Goal: Communication & Community: Answer question/provide support

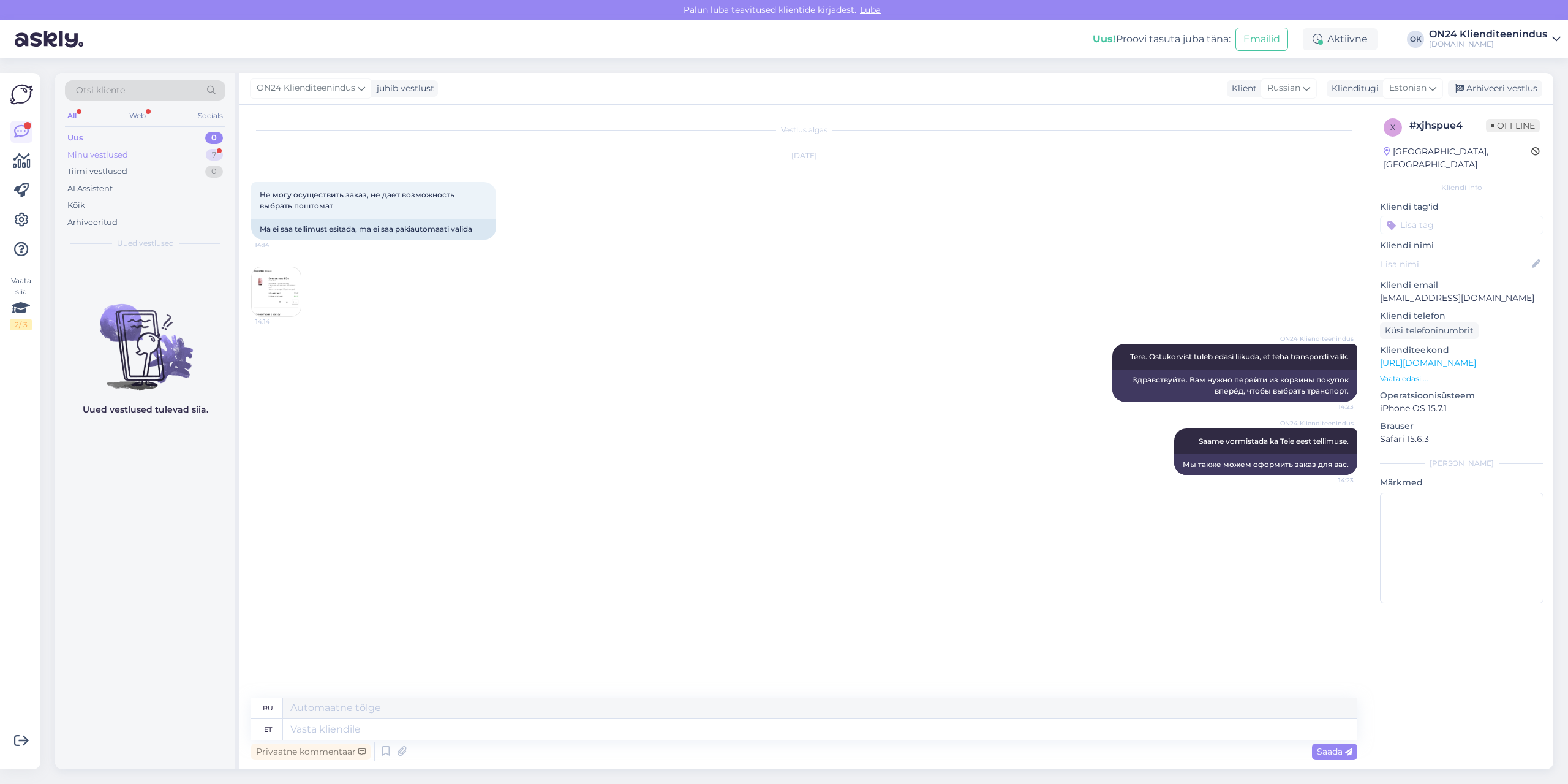
click at [102, 150] on div "Minu vestlused" at bounding box center [98, 154] width 61 height 12
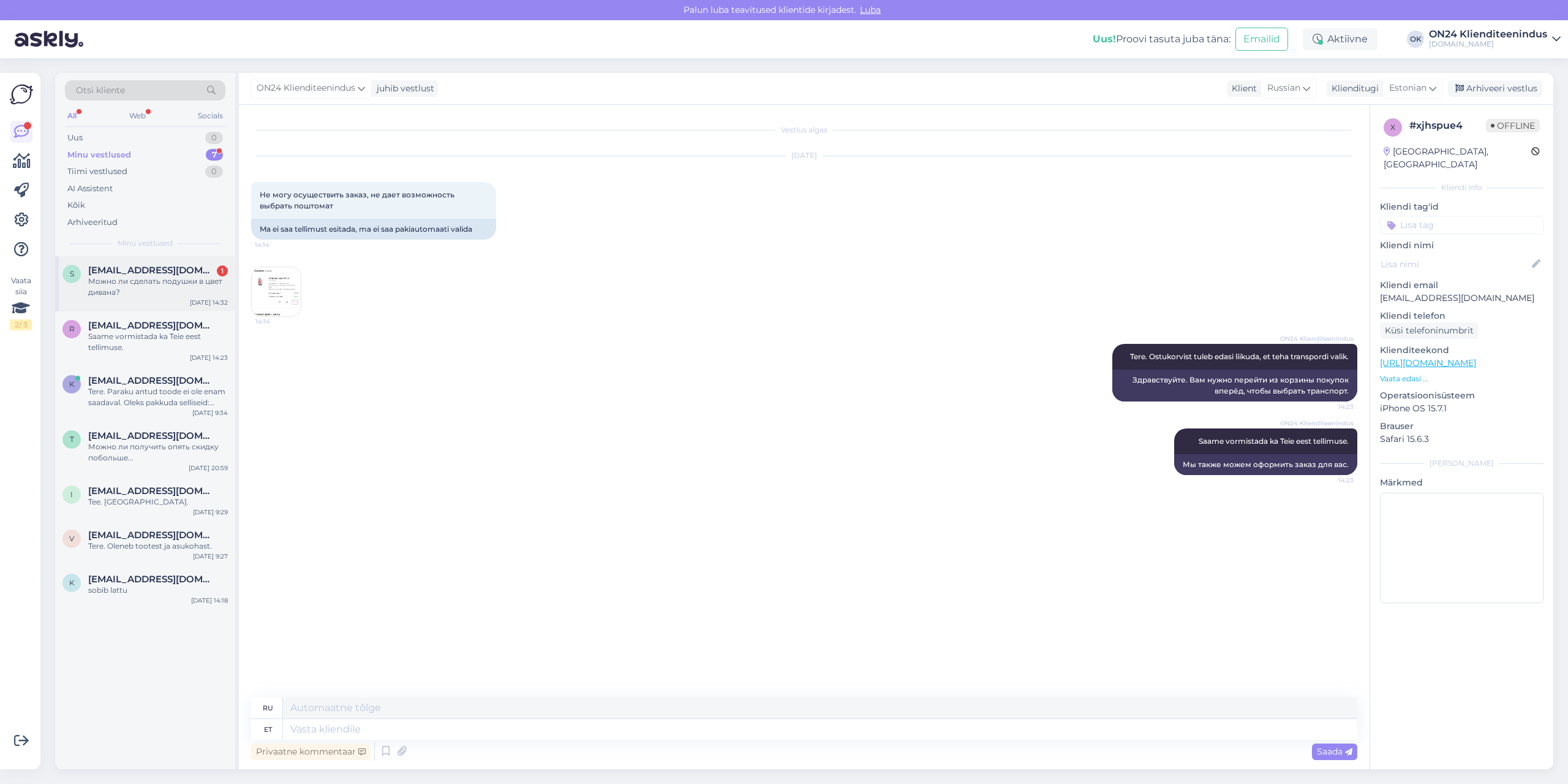
click at [139, 282] on div "Можно ли сделать подушки в цвет дивана?" at bounding box center [158, 286] width 140 height 22
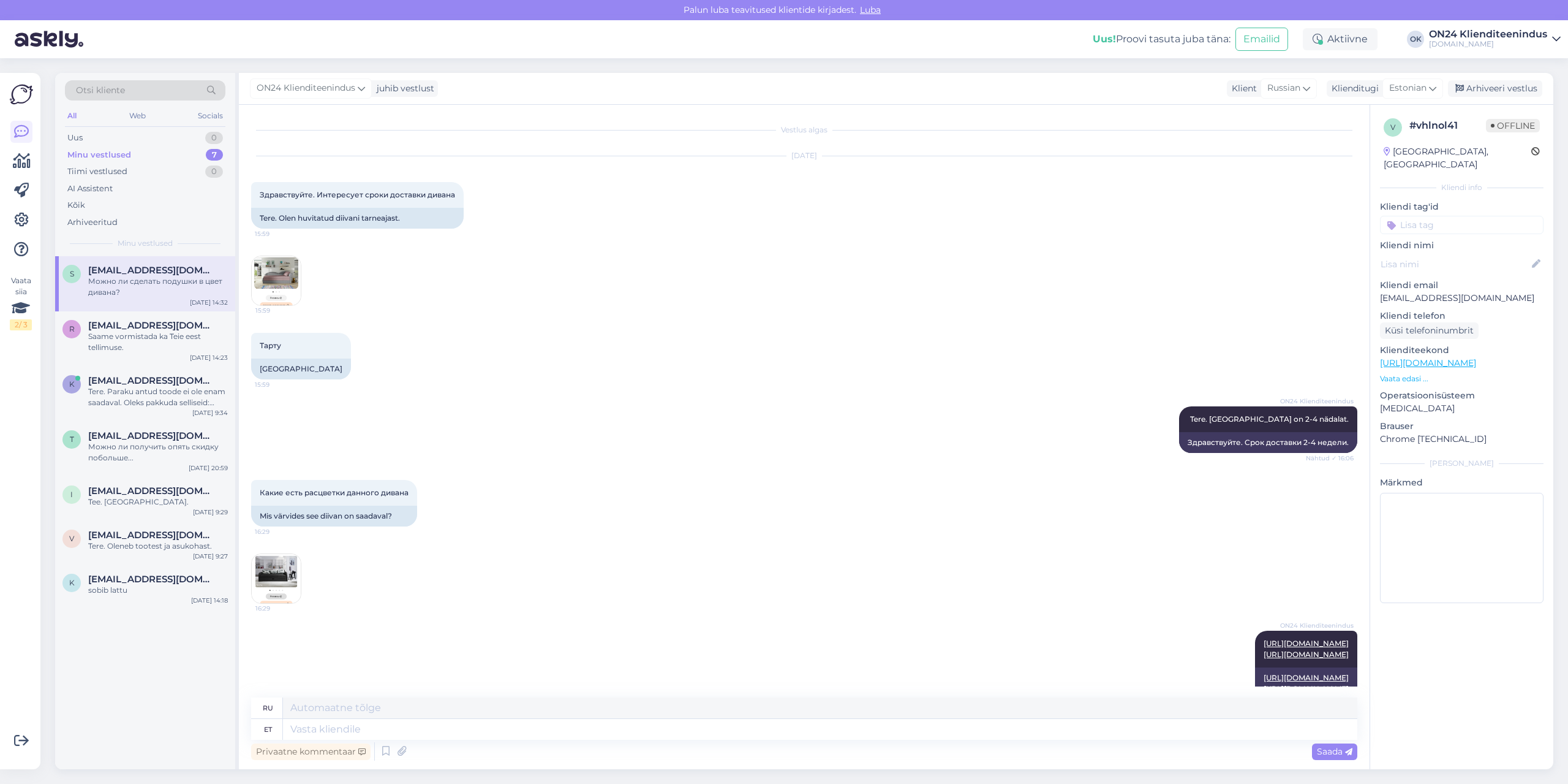
scroll to position [717, 0]
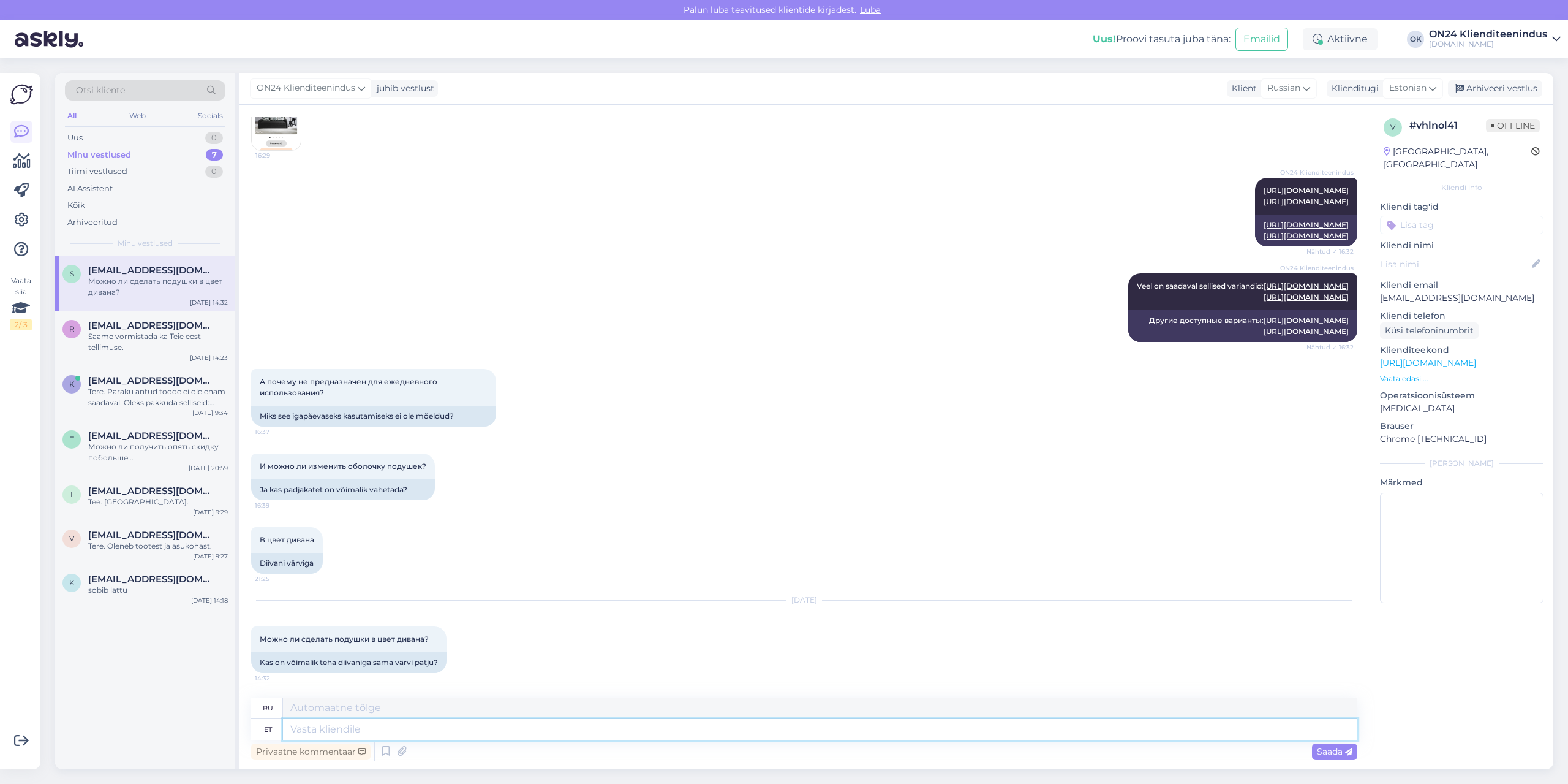
click at [413, 731] on textarea at bounding box center [819, 729] width 1074 height 21
type textarea "Tere U"
type textarea "Привет"
type textarea "[PERSON_NAME]"
type textarea "Здравствуйте, я провожу исследование."
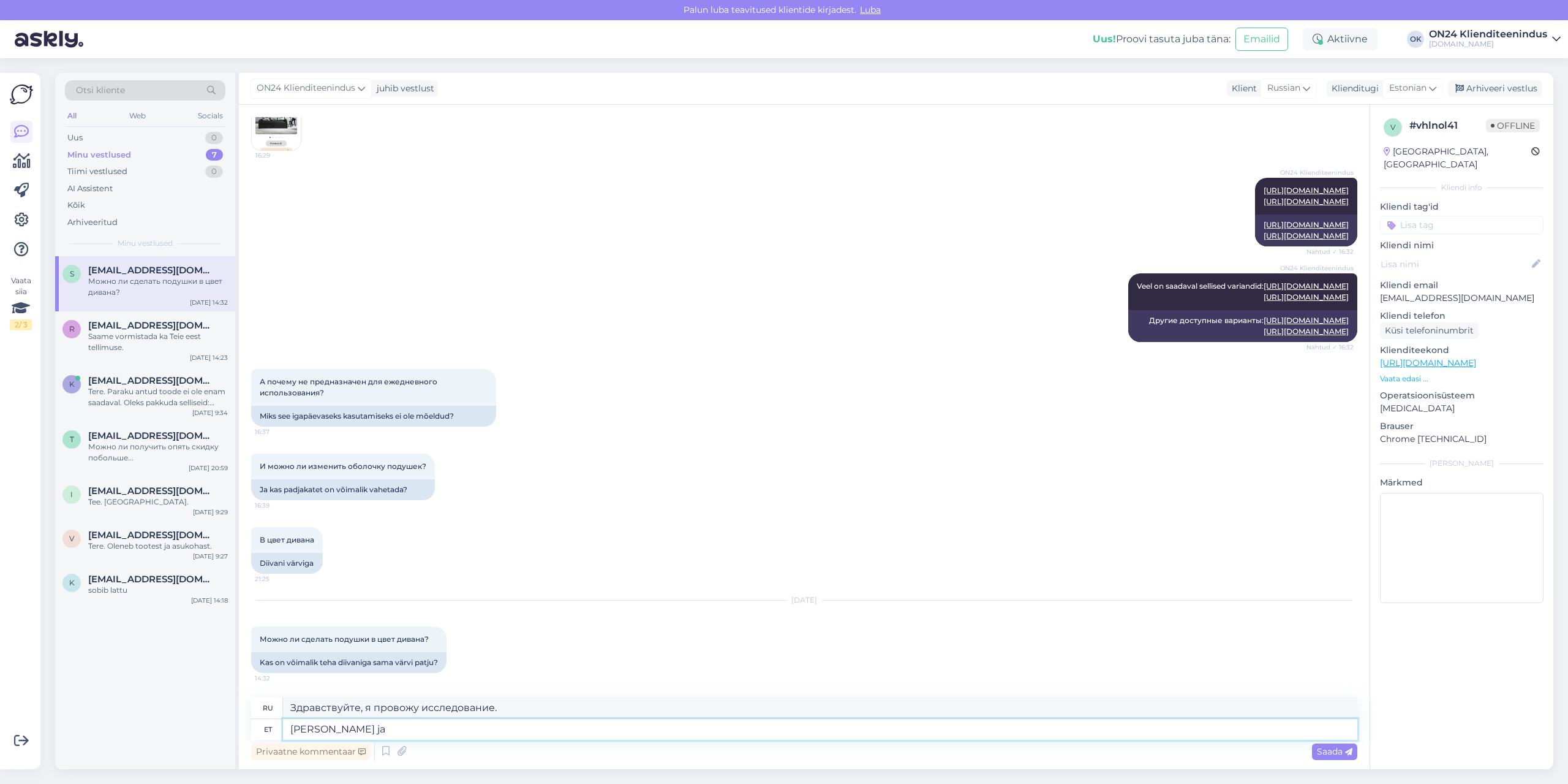
type textarea "[PERSON_NAME] ja a"
type textarea "Здравствуйте, я занимаюсь исследованием [PERSON_NAME]"
type textarea "[PERSON_NAME] ja [PERSON_NAME] t"
type textarea "Здравствуйте, я рассмотрю и дам"
type textarea "[PERSON_NAME] ja [PERSON_NAME] teada."
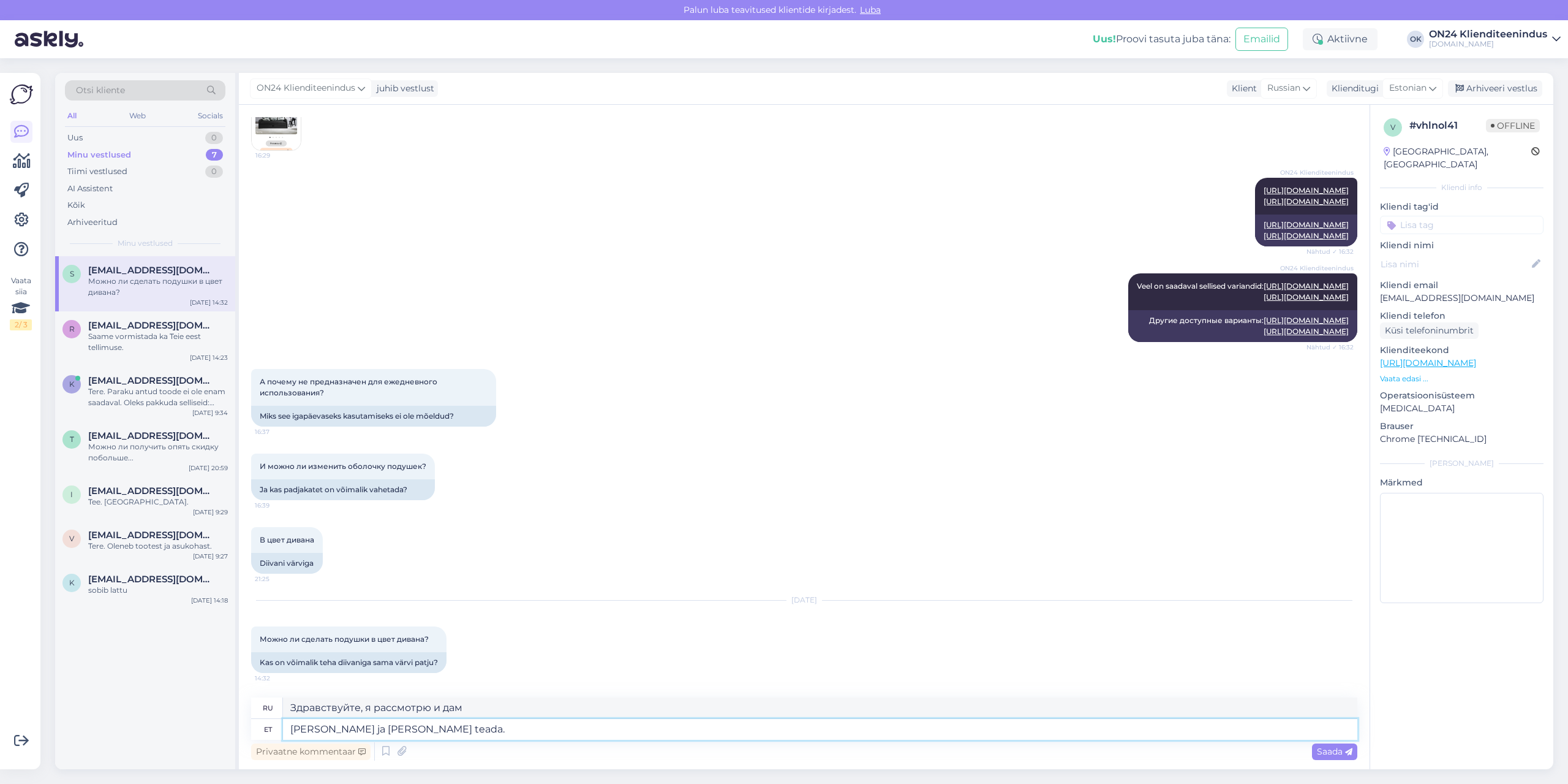
type textarea "Привет, я разберусь и дам вам знать."
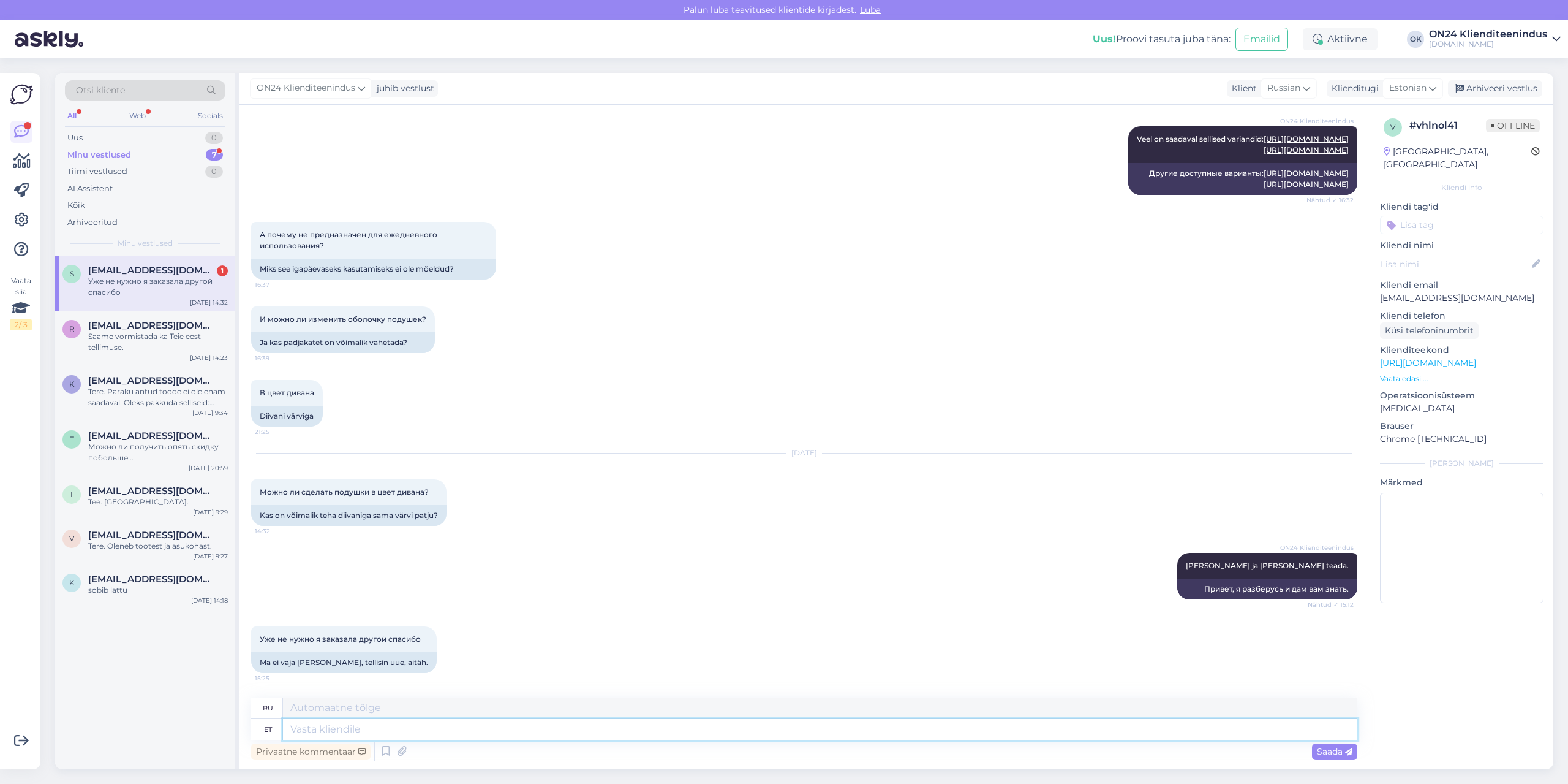
scroll to position [865, 0]
click at [131, 280] on div "Уже не нужно я заказала другой спасибо" at bounding box center [158, 286] width 140 height 22
click at [493, 728] on textarea at bounding box center [819, 729] width 1074 height 21
type textarea "Arusaadav."
type textarea "Понятно."
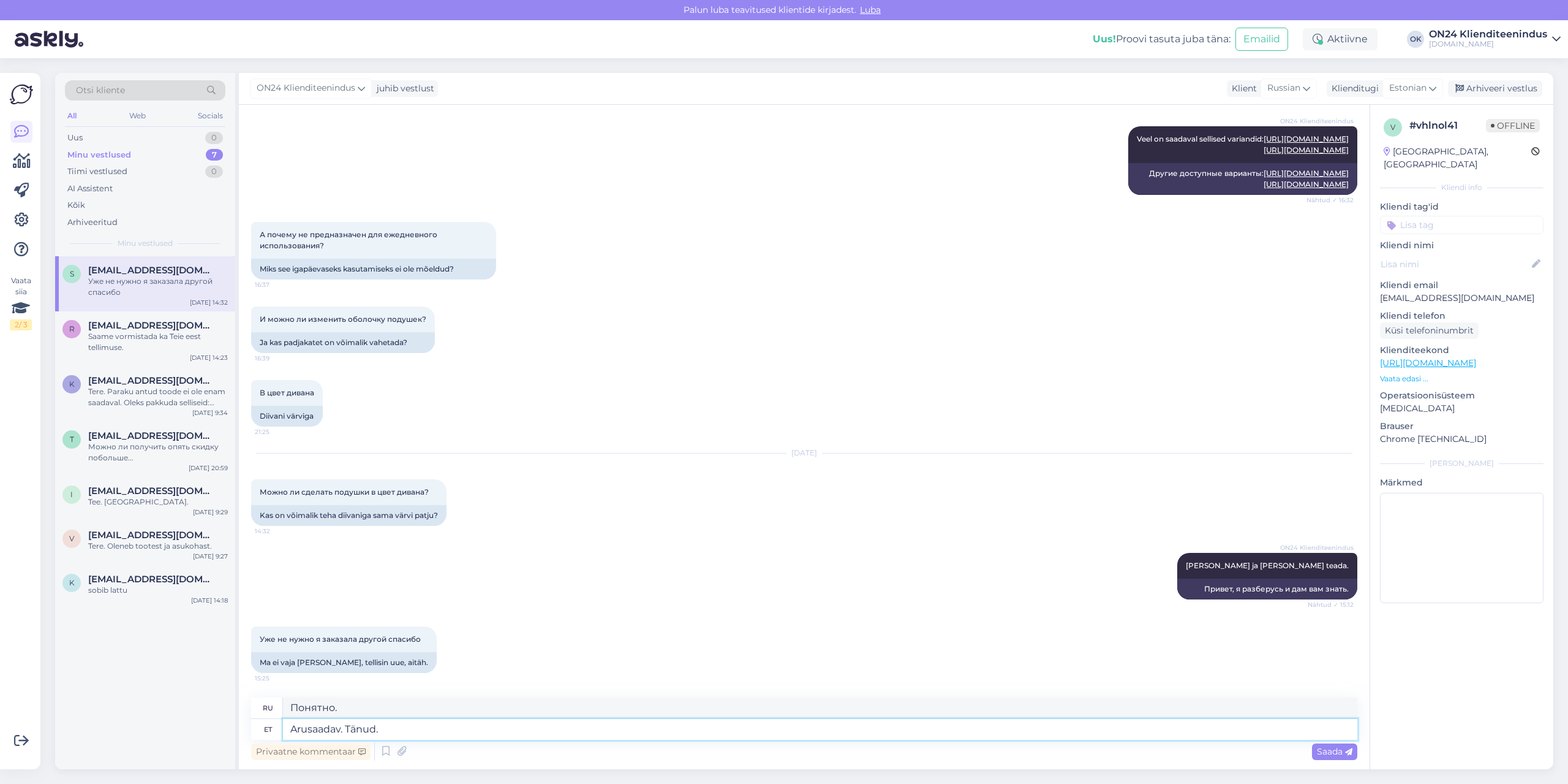
type textarea "Arusaadav. Tänud."
type textarea "Понял. [GEOGRAPHIC_DATA]."
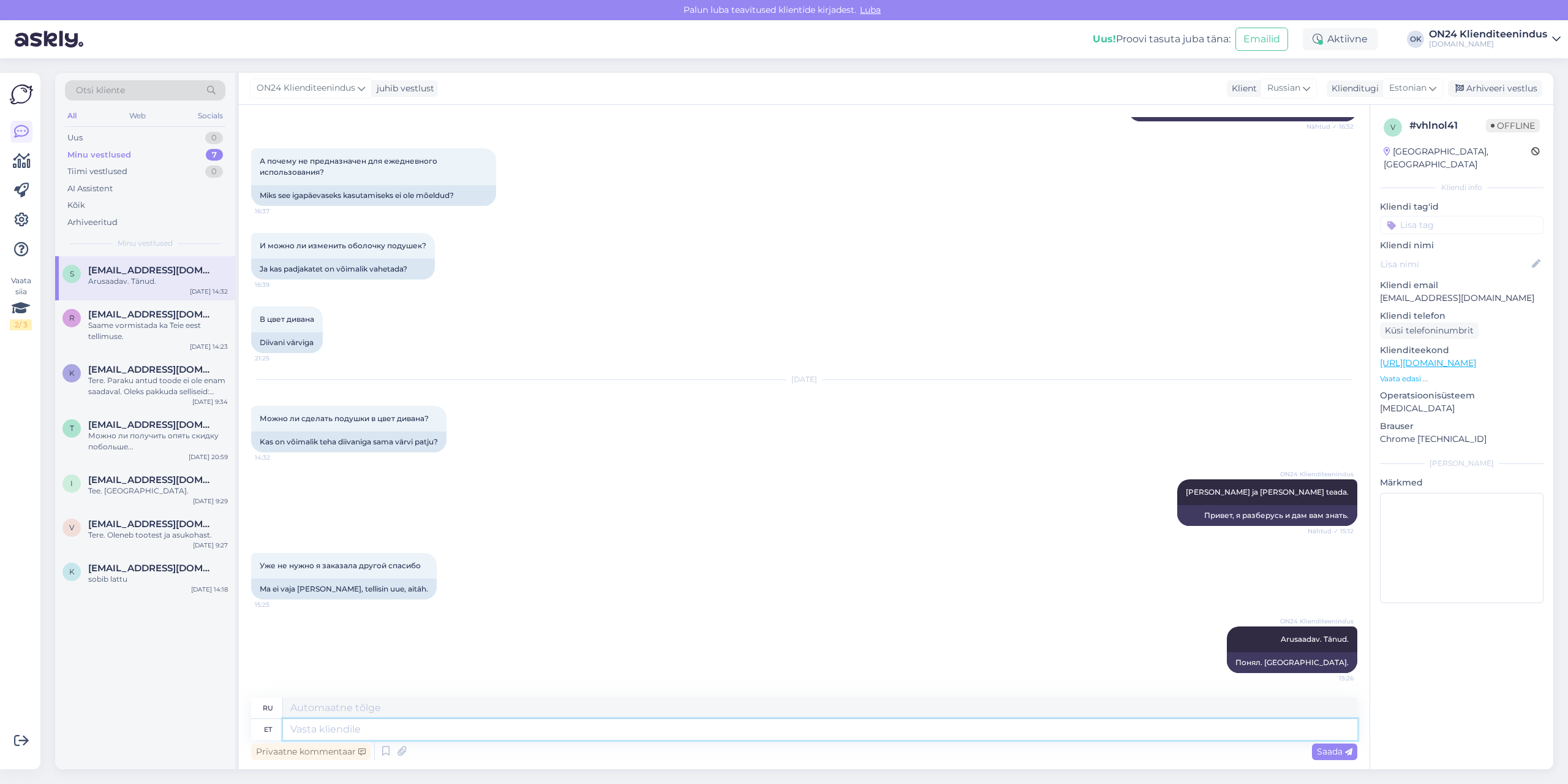
scroll to position [938, 0]
click at [1466, 291] on p "[EMAIL_ADDRESS][DOMAIN_NAME]" at bounding box center [1461, 298] width 163 height 13
copy p "[EMAIL_ADDRESS][DOMAIN_NAME]"
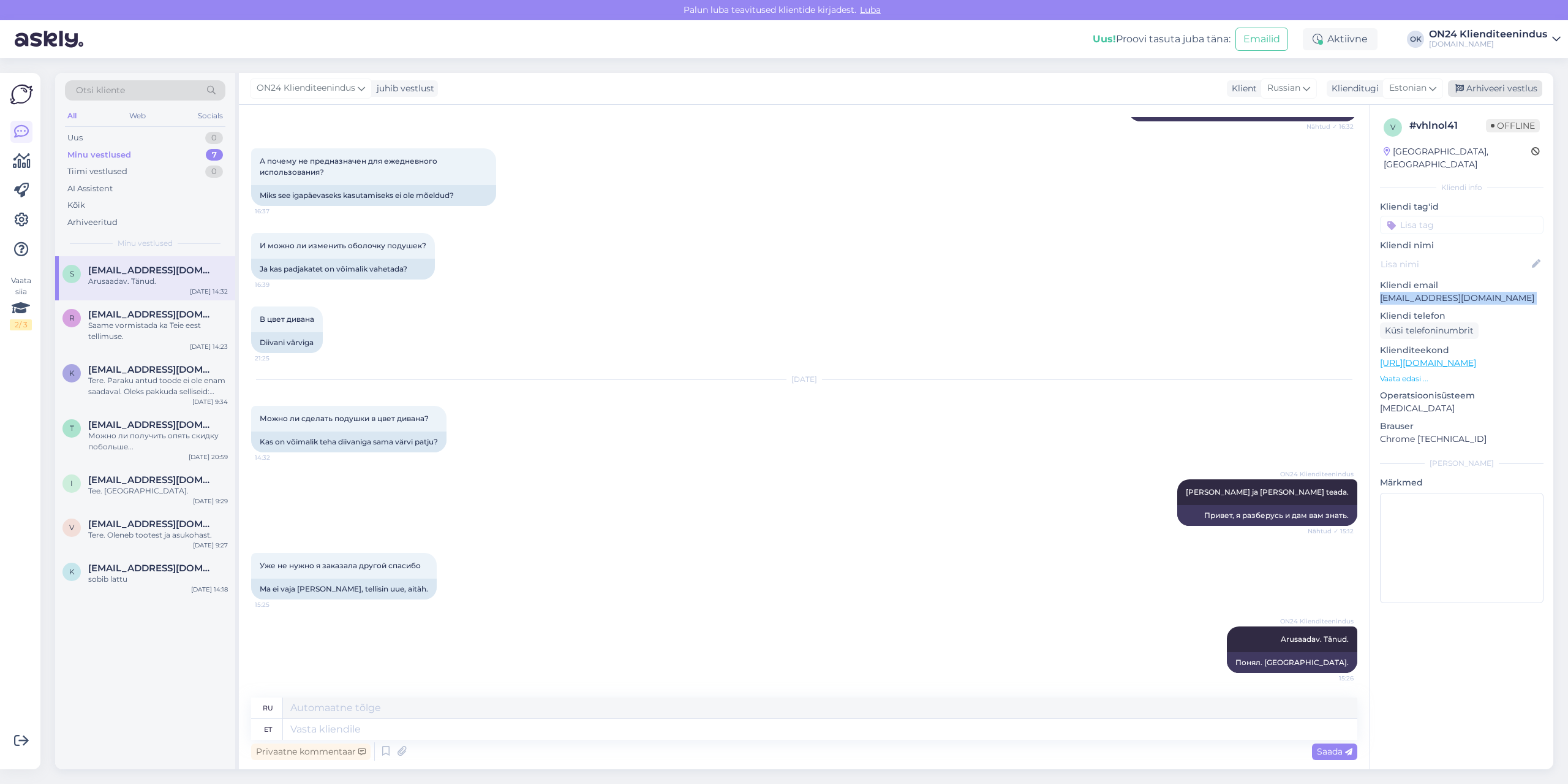
click at [1511, 86] on div "Arhiveeri vestlus" at bounding box center [1495, 88] width 94 height 17
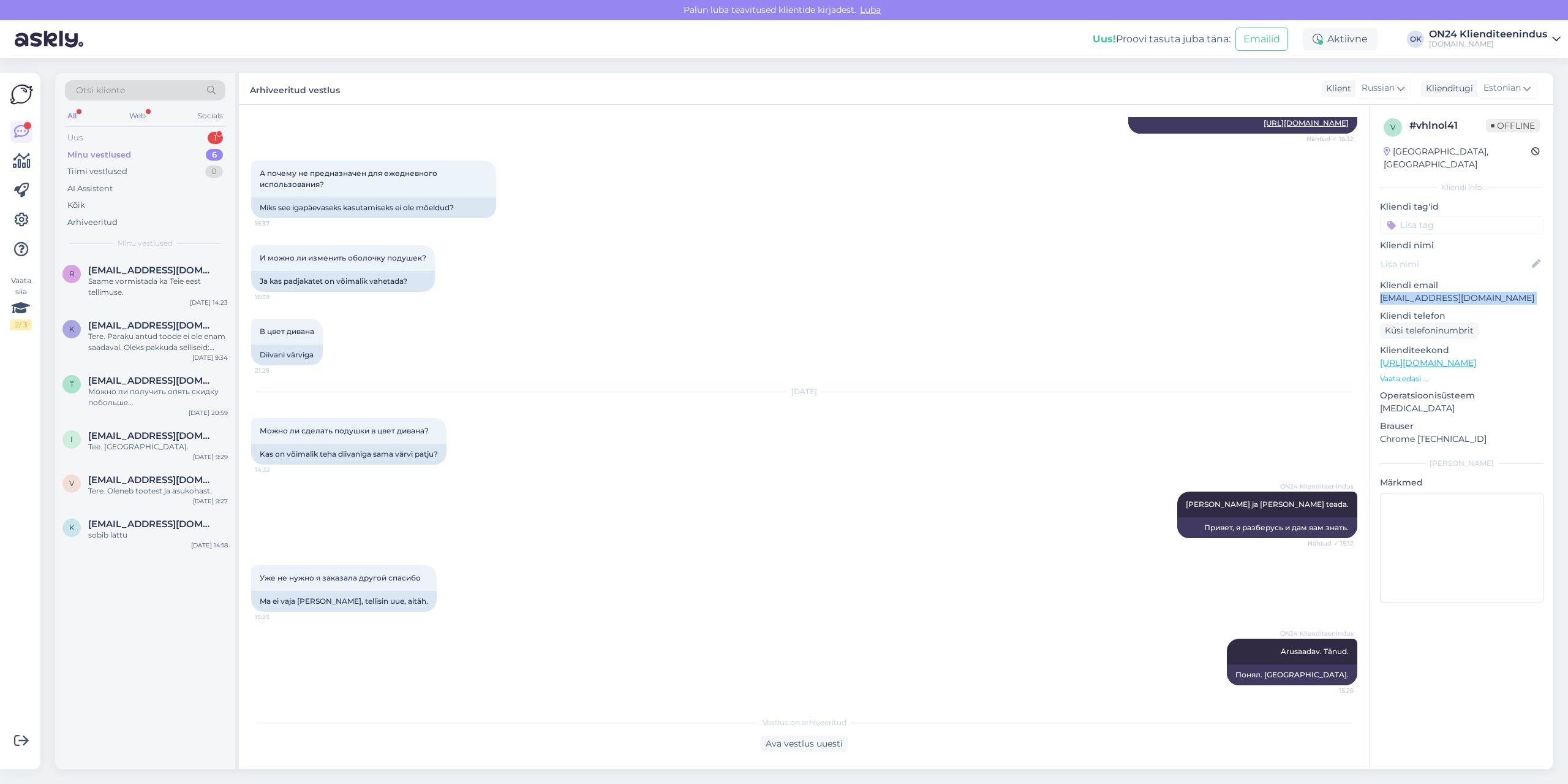
click at [96, 133] on div "Uus 1" at bounding box center [145, 138] width 161 height 17
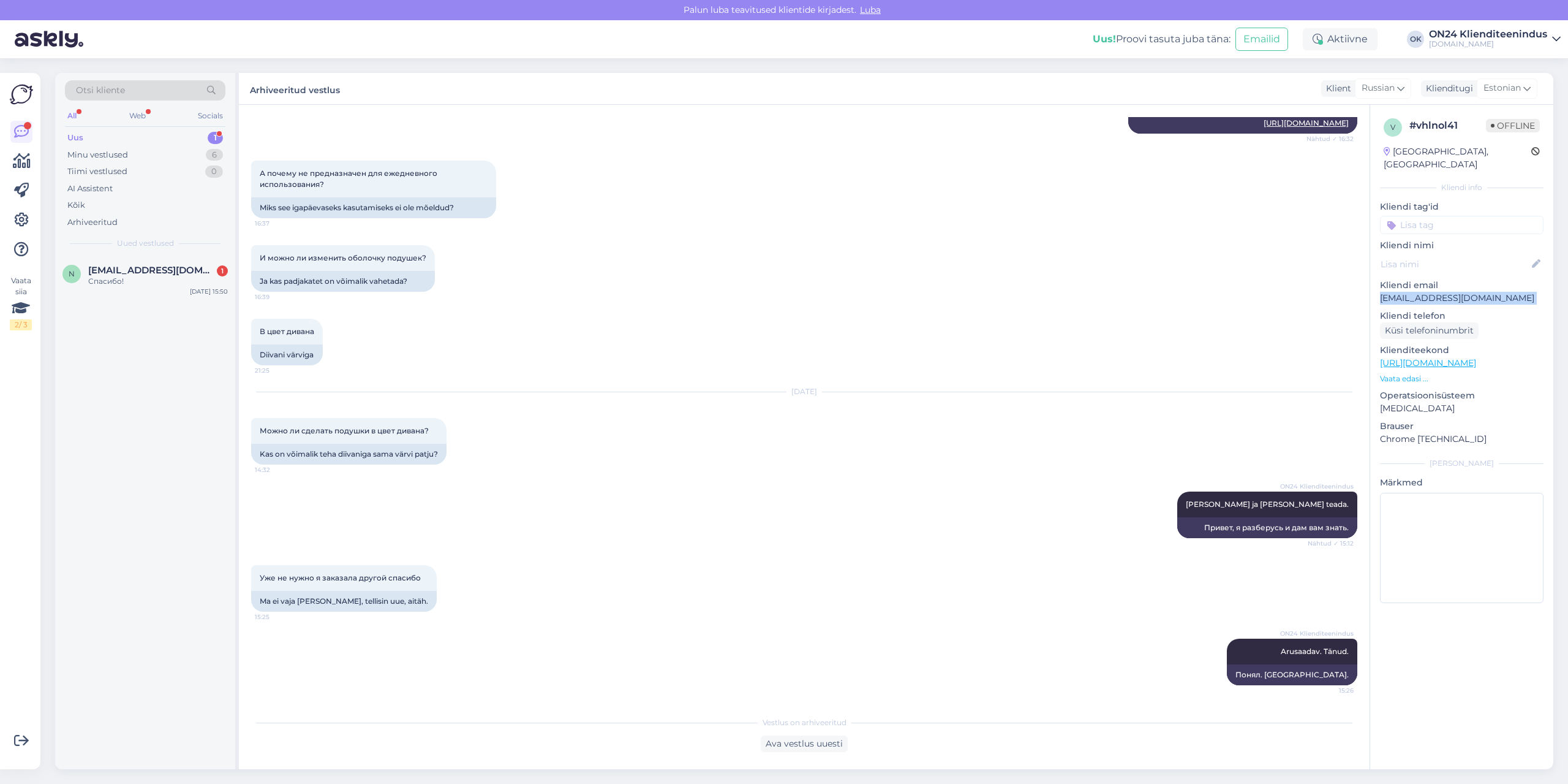
click at [108, 134] on div "Uus 1" at bounding box center [145, 138] width 161 height 17
click at [136, 290] on div "n [EMAIL_ADDRESS][DOMAIN_NAME] 1 Спасибо! [DATE] 15:50" at bounding box center [146, 277] width 180 height 44
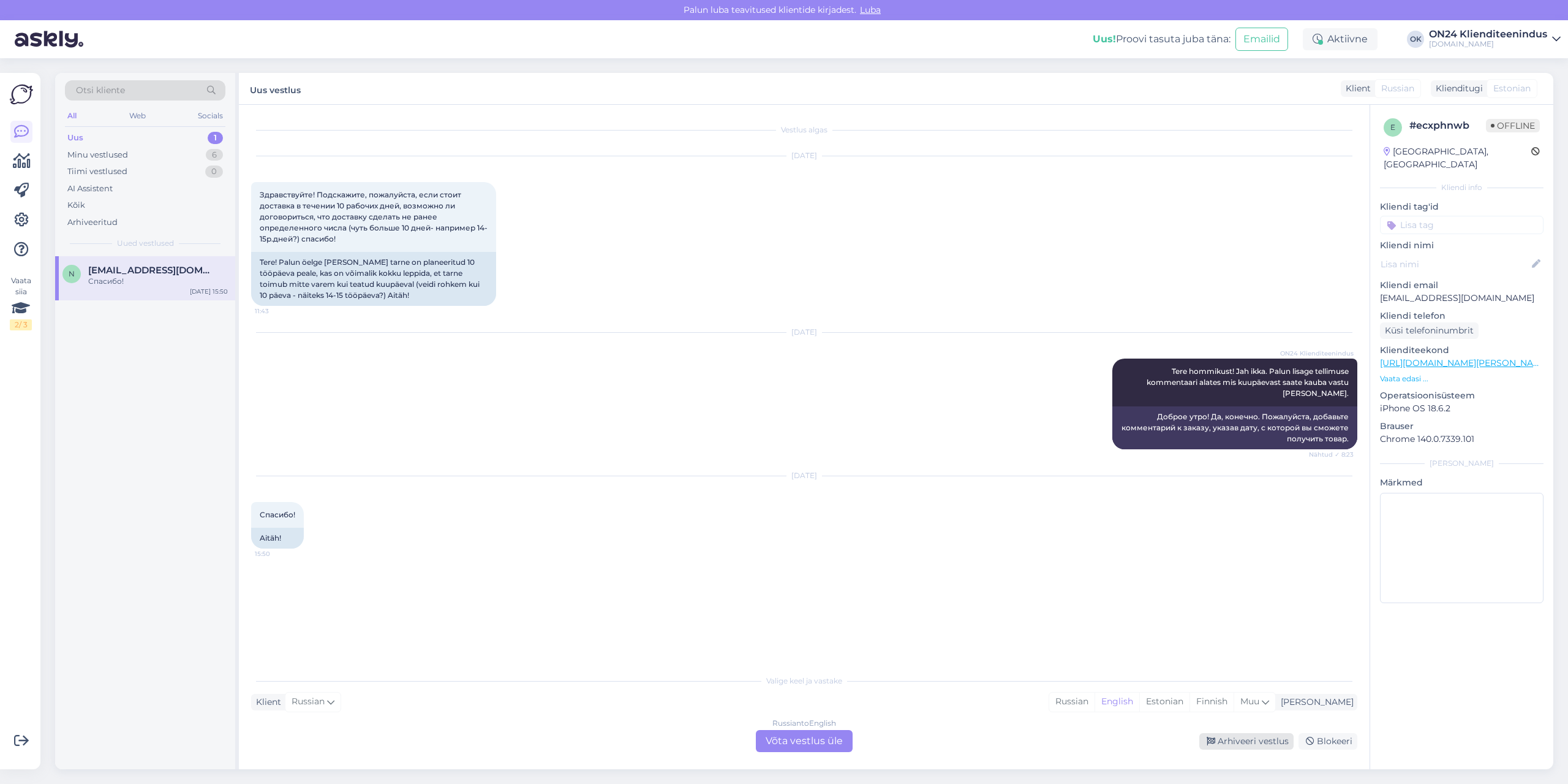
click at [1278, 740] on div "Arhiveeri vestlus" at bounding box center [1246, 742] width 94 height 17
